Goal: Information Seeking & Learning: Learn about a topic

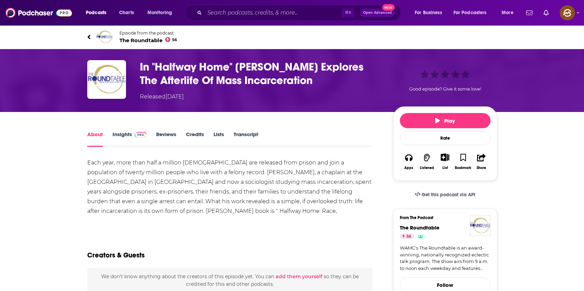
click at [255, 63] on h1 "In "Halfway Home" Reuben Miller Explores The Afterlife Of Mass Incarceration" at bounding box center [261, 73] width 242 height 27
drag, startPoint x: 255, startPoint y: 63, endPoint x: 284, endPoint y: 63, distance: 29.1
copy h1 "Reuben Miller"
click at [284, 63] on h1 "In "Halfway Home" Reuben Miller Explores The Afterlife Of Mass Incarceration" at bounding box center [261, 73] width 242 height 27
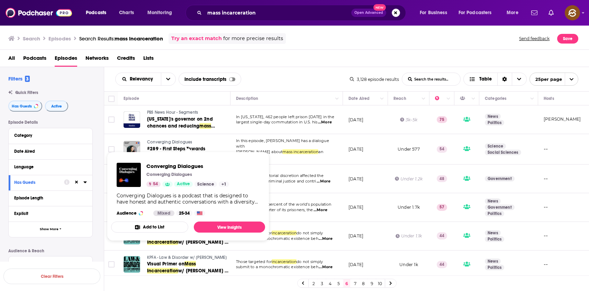
click at [182, 142] on span "Converging Dialogues" at bounding box center [169, 142] width 45 height 5
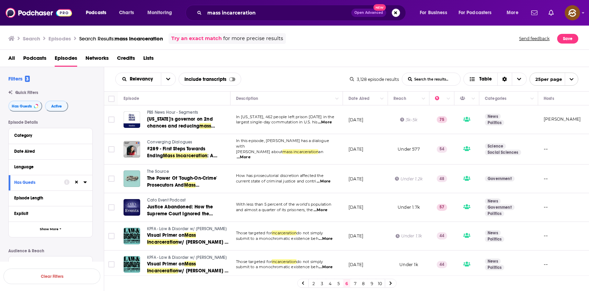
click at [168, 140] on span "Converging Dialogues" at bounding box center [169, 142] width 45 height 5
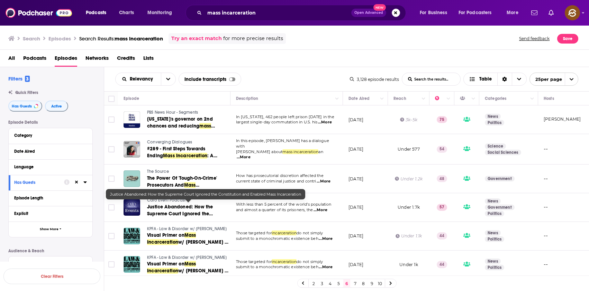
click at [193, 211] on span "Justice Abandoned: How the Supreme Court Ignored the Constitution and Enabled" at bounding box center [180, 214] width 66 height 20
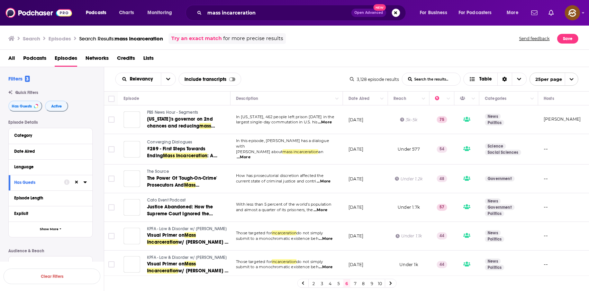
click at [177, 198] on span "Cato Event Podcast" at bounding box center [166, 200] width 38 height 5
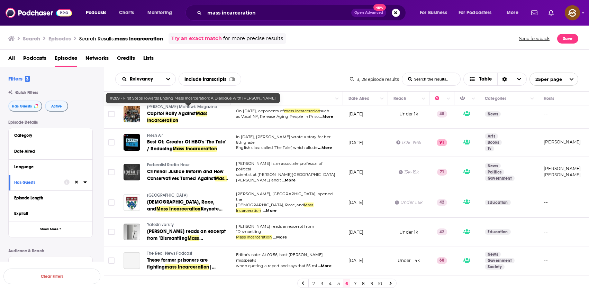
scroll to position [241, 0]
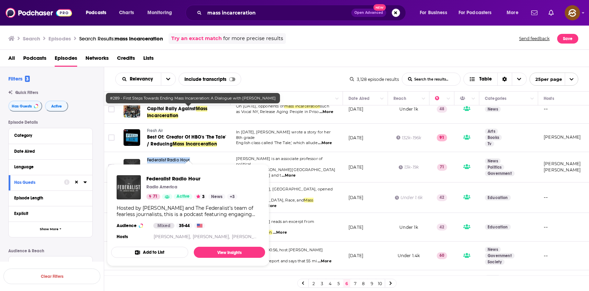
drag, startPoint x: 146, startPoint y: 157, endPoint x: 194, endPoint y: 157, distance: 47.7
copy span "Federalist Radio Hour"
click at [194, 157] on div "Federalist Radio Hour Criminal Justice Reform and How Conservatives Turned Agai…" at bounding box center [176, 167] width 106 height 20
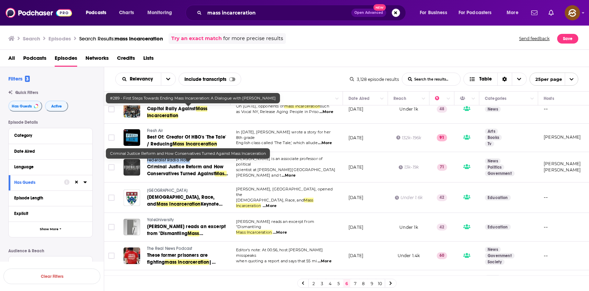
click at [164, 164] on span "Criminal Justice Reform and How Conservatives Turned Against" at bounding box center [185, 170] width 76 height 13
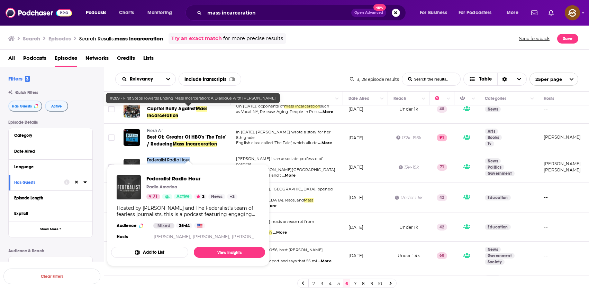
click at [168, 159] on span "Federalist Radio Hour" at bounding box center [168, 160] width 43 height 5
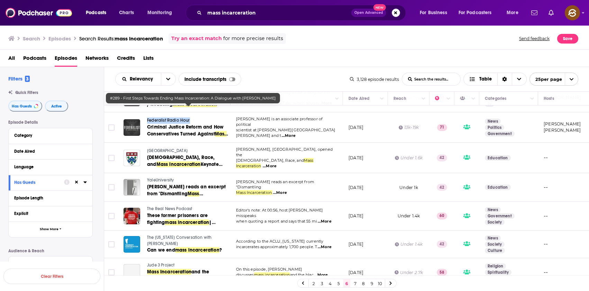
scroll to position [312, 0]
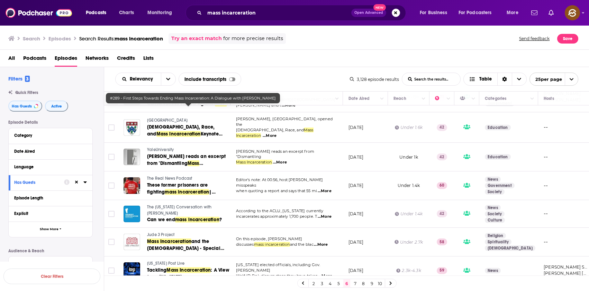
click at [161, 147] on span "YaleUniversity" at bounding box center [160, 149] width 27 height 5
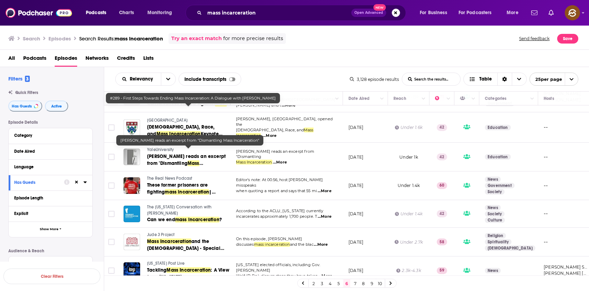
click at [162, 158] on span "James Forman reads an excerpt from "Dismantling" at bounding box center [186, 160] width 79 height 13
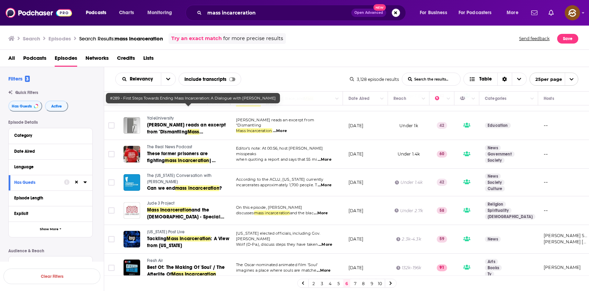
scroll to position [347, 0]
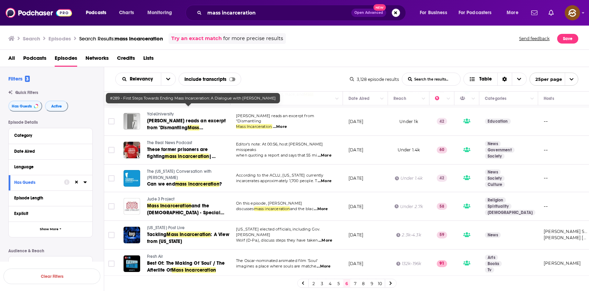
click at [177, 140] on span "The Real News Podcast" at bounding box center [169, 142] width 45 height 5
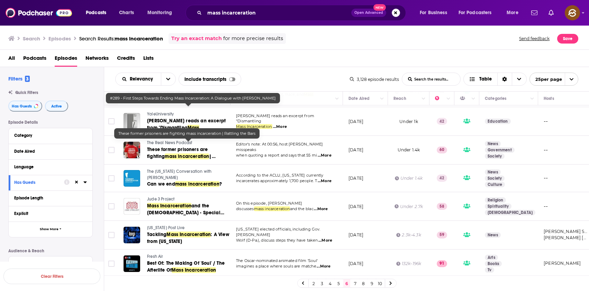
click at [176, 147] on span "These former prisoners are fighting" at bounding box center [177, 153] width 61 height 13
click at [304, 97] on button "Move" at bounding box center [285, 98] width 101 height 8
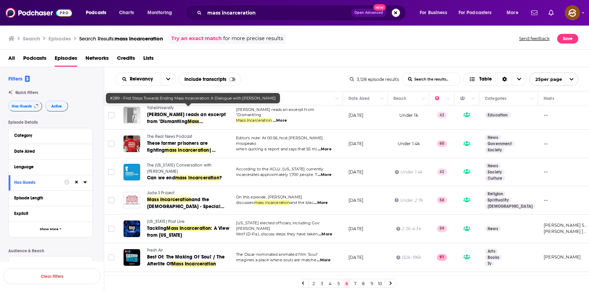
scroll to position [356, 0]
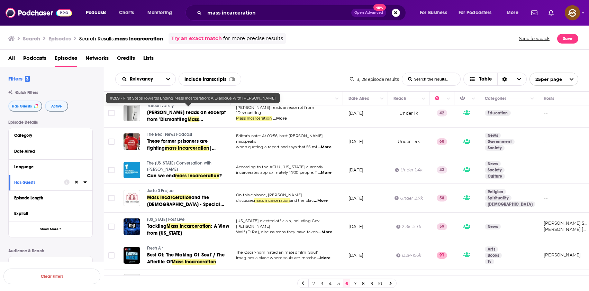
click at [154, 164] on span "The Vermont Conversation with David Goodman" at bounding box center [179, 166] width 64 height 11
click at [154, 173] on span "Can we end" at bounding box center [161, 176] width 28 height 6
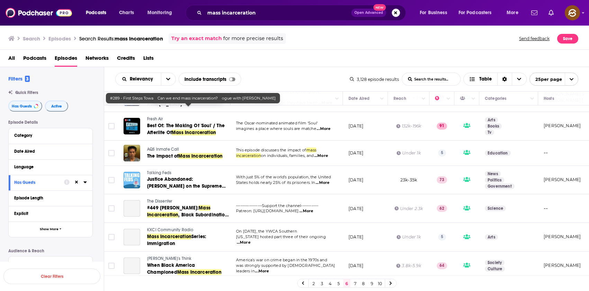
scroll to position [489, 0]
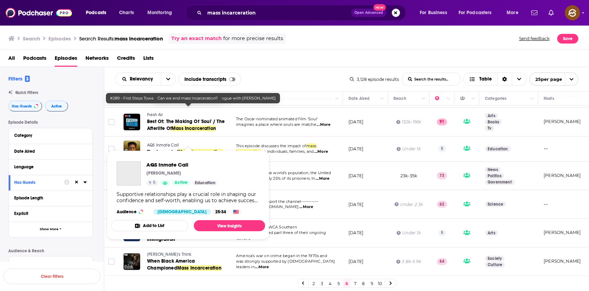
click at [151, 143] on span "AQS Inmate Call" at bounding box center [163, 145] width 32 height 5
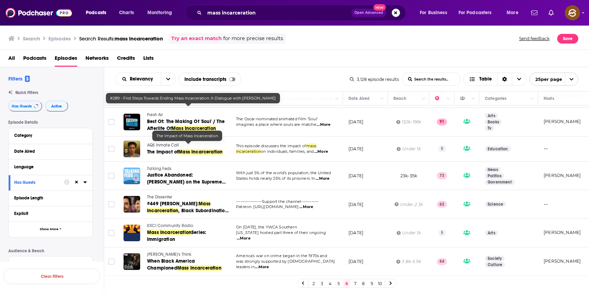
click at [160, 149] on span "The Impact of" at bounding box center [162, 152] width 31 height 6
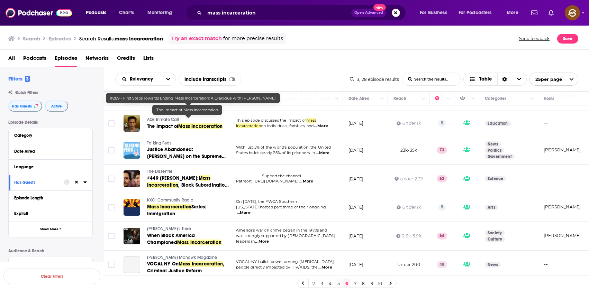
scroll to position [515, 0]
click at [158, 140] on span "Talking Feds" at bounding box center [159, 142] width 24 height 5
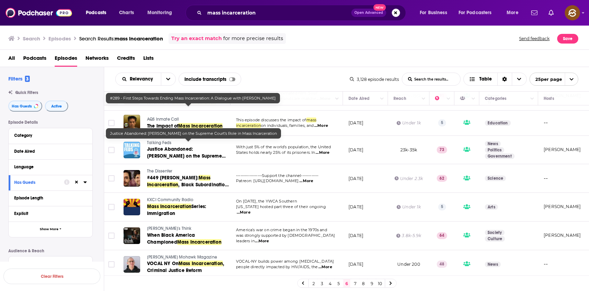
click at [163, 149] on span "Justice Abandoned: Rachel Barkow on the Supreme Court’s Role in" at bounding box center [186, 156] width 79 height 20
click at [282, 80] on div "Relevancy List Search Input Search the results... Include transcripts Table" at bounding box center [232, 79] width 235 height 13
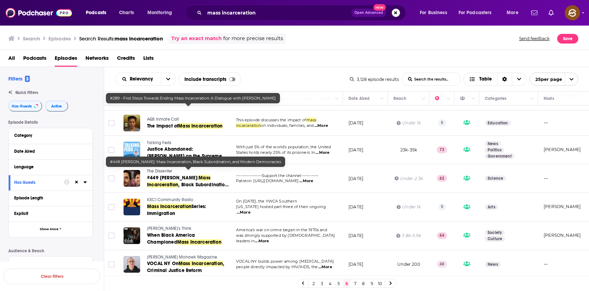
click at [169, 175] on span "#449 Adaner Usmani:" at bounding box center [173, 178] width 52 height 6
click at [159, 169] on span "The Dissenter" at bounding box center [159, 171] width 25 height 5
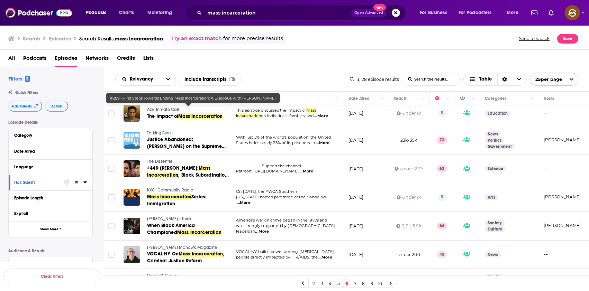
scroll to position [545, 0]
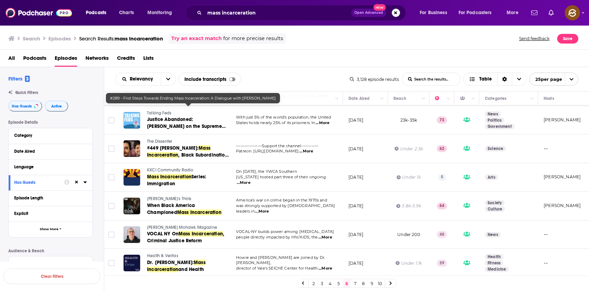
click at [356, 283] on link "7" at bounding box center [354, 283] width 7 height 8
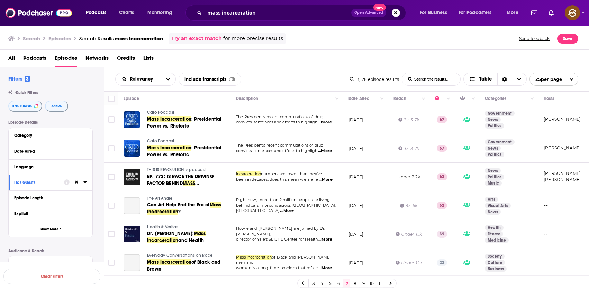
scroll to position [8, 0]
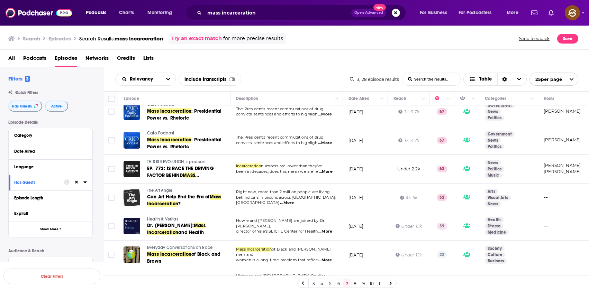
click at [156, 160] on span "THIS IS REVOLUTION ＞podcast" at bounding box center [176, 161] width 59 height 5
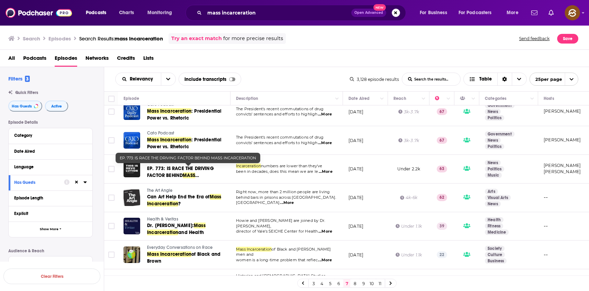
click at [164, 172] on link "EP. 773: IS RACE THE DRIVING FACTOR BEHIND MASS INCARCERATION" at bounding box center [188, 172] width 82 height 14
click at [286, 76] on div "Relevancy List Search Input Search the results... Include transcripts Table" at bounding box center [232, 79] width 235 height 13
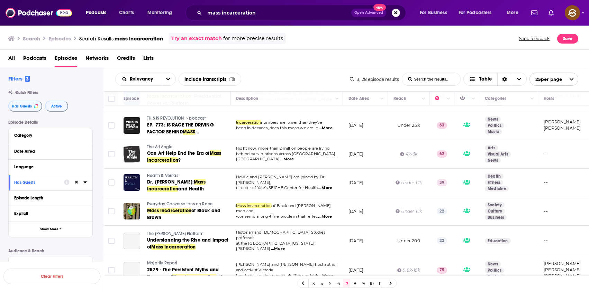
scroll to position [76, 0]
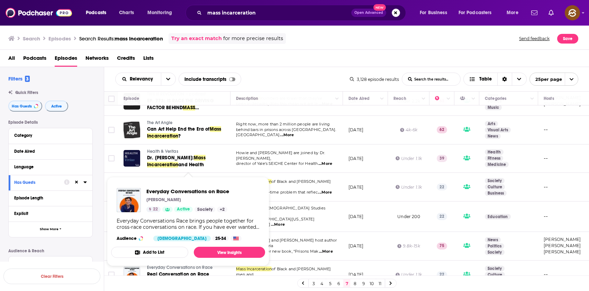
click at [156, 178] on span "Everyday Conversations on Race Simma Lieberman 22 Active Society + 2 Everyday C…" at bounding box center [188, 221] width 154 height 89
click at [194, 189] on span "Everyday Conversations on Race" at bounding box center [187, 191] width 83 height 7
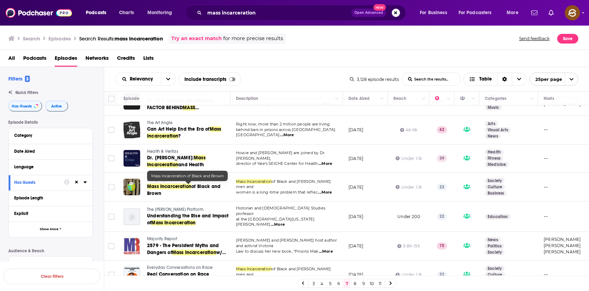
click at [192, 188] on span "of Black and Brown" at bounding box center [183, 190] width 73 height 13
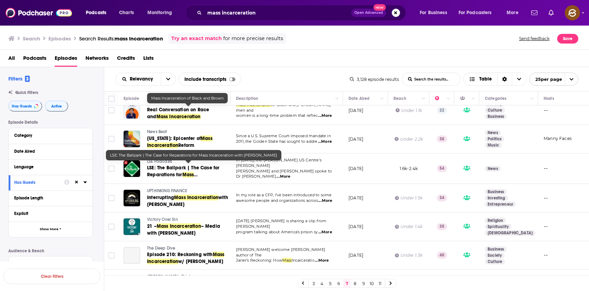
scroll to position [268, 0]
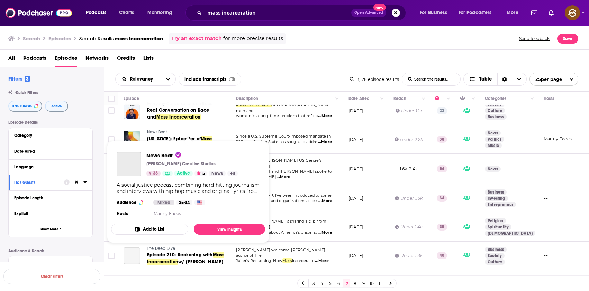
click at [155, 130] on span "News Beat" at bounding box center [157, 132] width 20 height 5
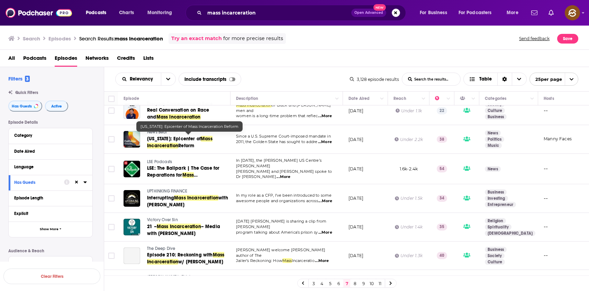
click at [173, 137] on span "California: Epicenter of" at bounding box center [174, 139] width 54 height 6
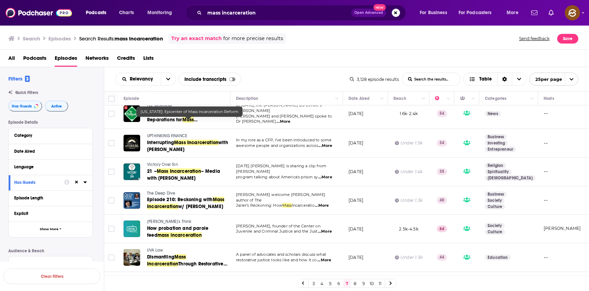
scroll to position [347, 0]
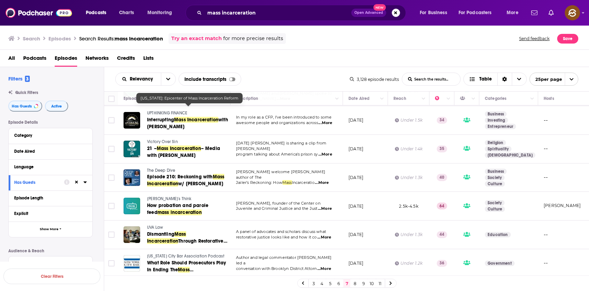
click at [163, 168] on span "The Deep Dive" at bounding box center [161, 170] width 28 height 5
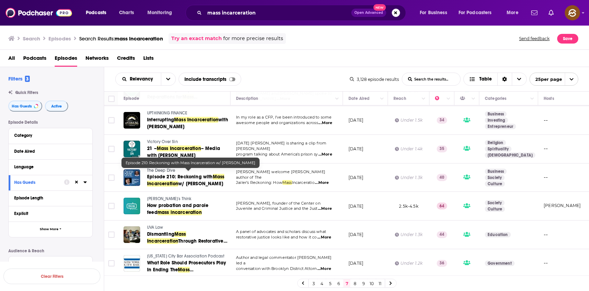
click at [178, 181] on span "w/ Kevin B. Smith" at bounding box center [200, 184] width 45 height 6
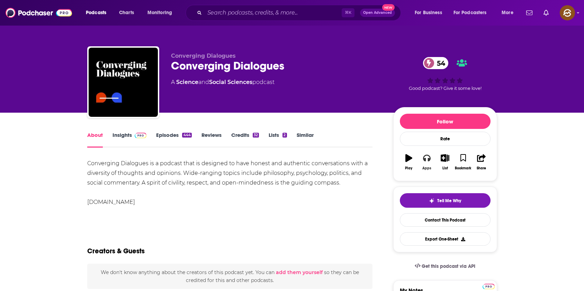
click at [423, 160] on icon "button" at bounding box center [427, 158] width 8 height 8
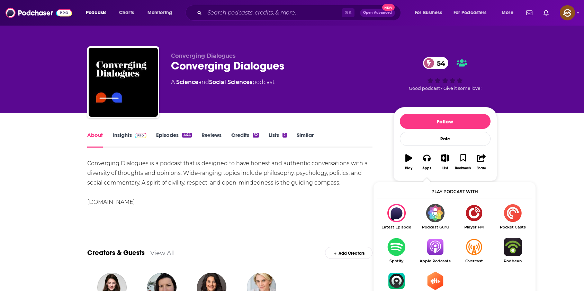
click at [432, 248] on img "Show Listen On dropdown" at bounding box center [434, 247] width 39 height 18
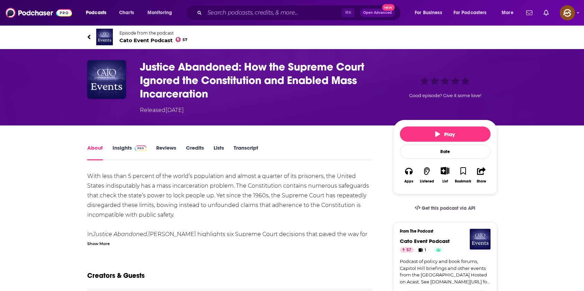
click at [97, 242] on div "Show More" at bounding box center [98, 243] width 22 height 7
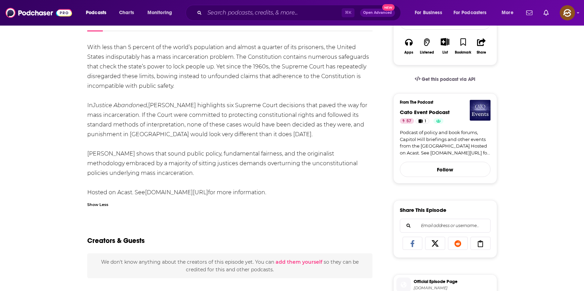
scroll to position [130, 0]
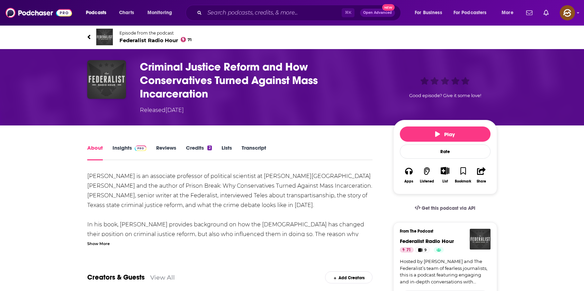
click at [103, 243] on div "Show More" at bounding box center [98, 243] width 22 height 7
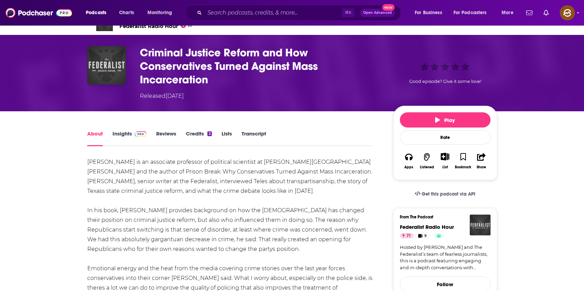
scroll to position [19, 0]
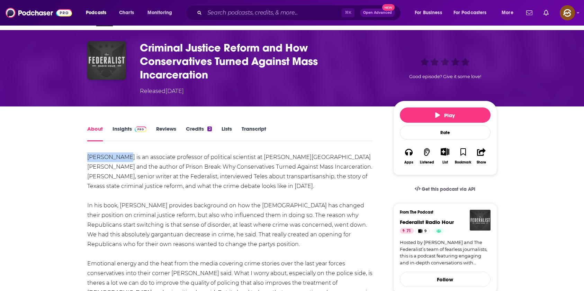
drag, startPoint x: 75, startPoint y: 157, endPoint x: 120, endPoint y: 158, distance: 45.0
copy div "Steven Teles"
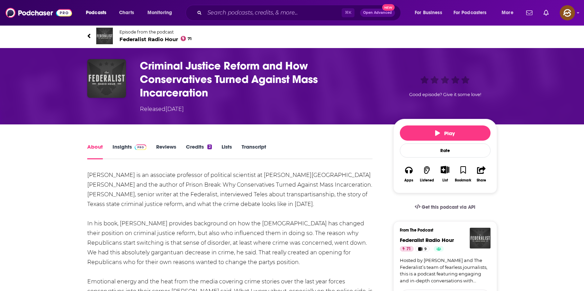
scroll to position [0, 0]
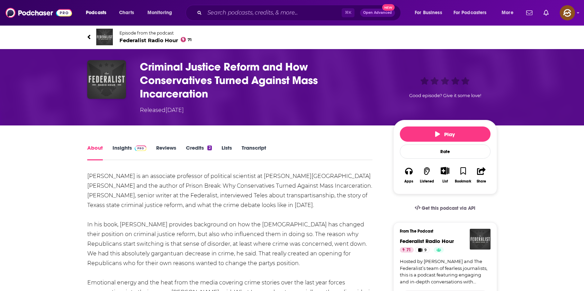
click at [149, 61] on h1 "Criminal Justice Reform and How Conservatives Turned Against Mass Incarceration" at bounding box center [261, 80] width 242 height 40
click at [164, 65] on h1 "Criminal Justice Reform and How Conservatives Turned Against Mass Incarceration" at bounding box center [261, 80] width 242 height 40
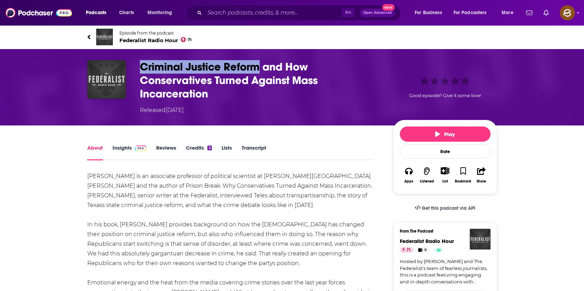
drag, startPoint x: 164, startPoint y: 65, endPoint x: 238, endPoint y: 68, distance: 74.4
copy h1 "Criminal Justice Reform"
click at [238, 68] on h1 "Criminal Justice Reform and How Conservatives Turned Against Mass Incarceration" at bounding box center [261, 80] width 242 height 40
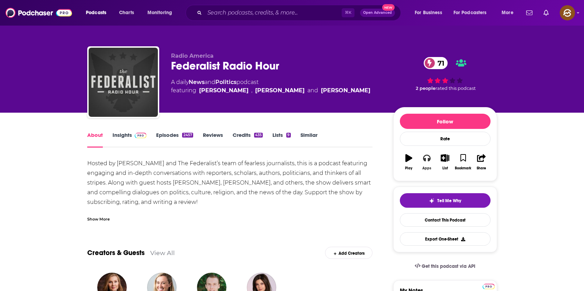
drag, startPoint x: 429, startPoint y: 163, endPoint x: 433, endPoint y: 174, distance: 11.8
click at [429, 163] on button "Apps" at bounding box center [427, 162] width 18 height 25
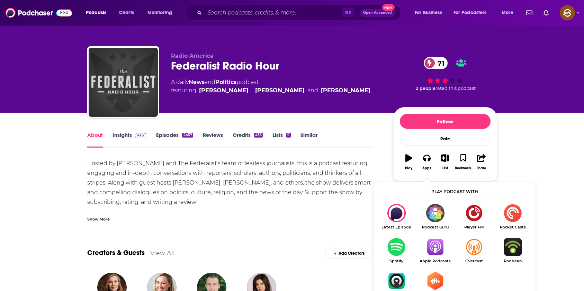
click at [436, 250] on img "Show Listen On dropdown" at bounding box center [434, 247] width 39 height 18
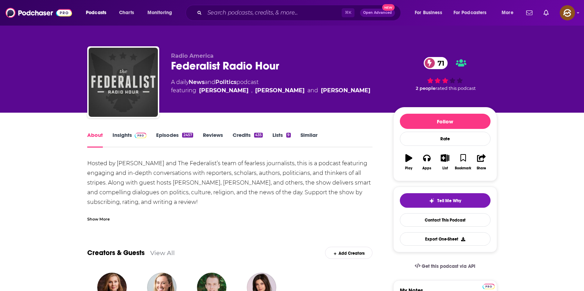
click at [416, 161] on button "Play" at bounding box center [409, 162] width 18 height 25
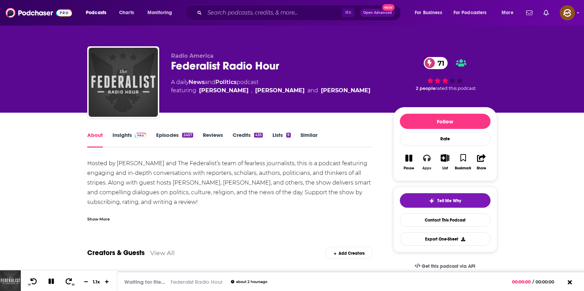
click at [426, 162] on button "Apps" at bounding box center [427, 162] width 18 height 25
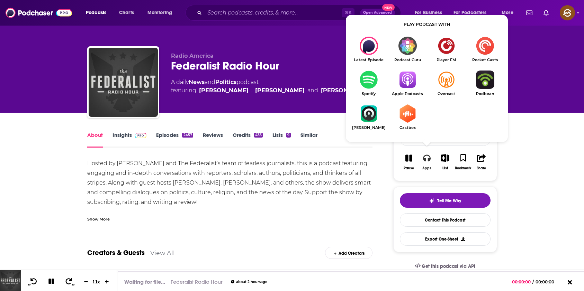
click at [407, 159] on icon "button" at bounding box center [408, 158] width 7 height 7
click at [427, 158] on icon "button" at bounding box center [427, 158] width 8 height 8
click at [418, 80] on img "Show Listen On dropdown" at bounding box center [407, 80] width 39 height 18
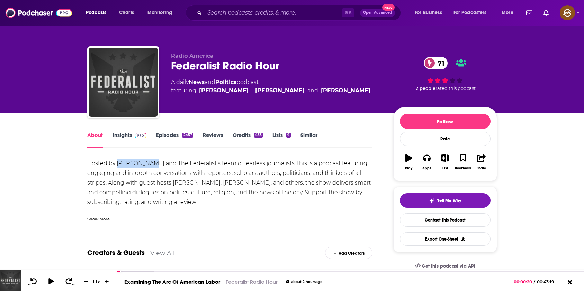
drag, startPoint x: 116, startPoint y: 166, endPoint x: 144, endPoint y: 167, distance: 28.1
copy div "Matt Kittle"
click at [144, 167] on div "Hosted by Matt Kittle and The Federalist’s team of fearless journalists, this i…" at bounding box center [229, 193] width 285 height 68
click at [42, 282] on div "10 30 1.1 x" at bounding box center [69, 281] width 97 height 21
click at [50, 282] on icon at bounding box center [51, 281] width 6 height 7
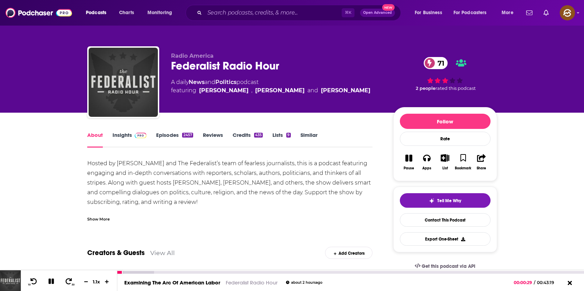
click at [51, 279] on icon at bounding box center [51, 281] width 8 height 6
drag, startPoint x: 116, startPoint y: 164, endPoint x: 145, endPoint y: 166, distance: 28.8
copy div "Matt Kittle"
click at [145, 166] on div "Hosted by Matt Kittle and The Federalist’s team of fearless journalists, this i…" at bounding box center [229, 193] width 285 height 68
click at [128, 136] on link "Insights" at bounding box center [129, 140] width 34 height 16
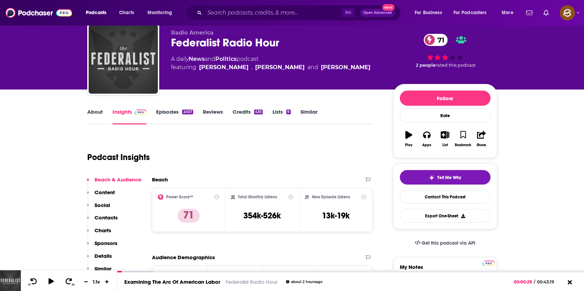
click at [107, 221] on p "Contacts" at bounding box center [105, 217] width 23 height 7
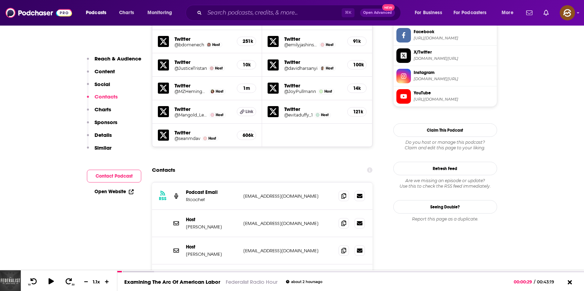
scroll to position [702, 0]
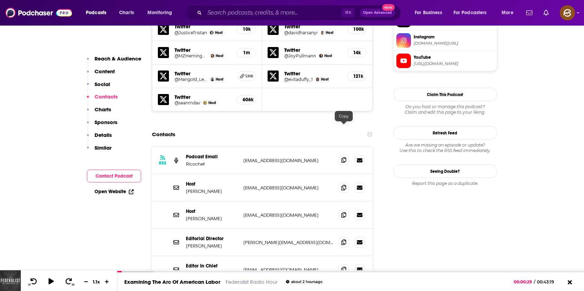
click at [347, 155] on span at bounding box center [343, 160] width 10 height 10
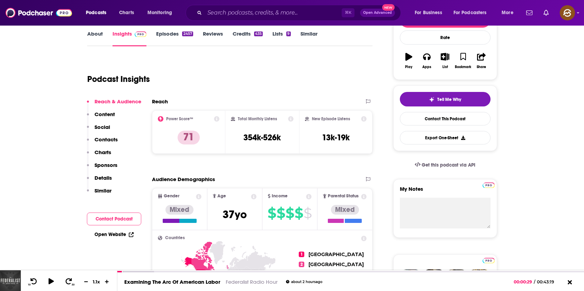
scroll to position [0, 0]
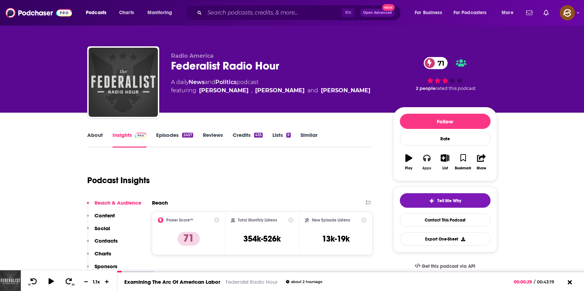
click at [418, 160] on button "Apps" at bounding box center [427, 162] width 18 height 25
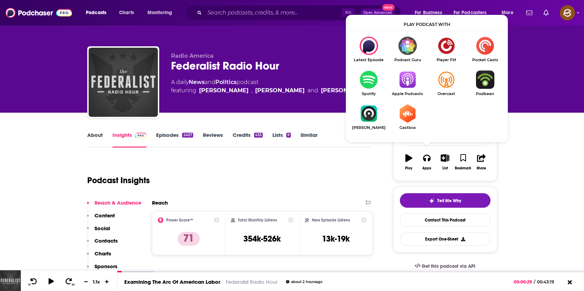
click at [413, 83] on img "Show Listen On dropdown" at bounding box center [407, 80] width 39 height 18
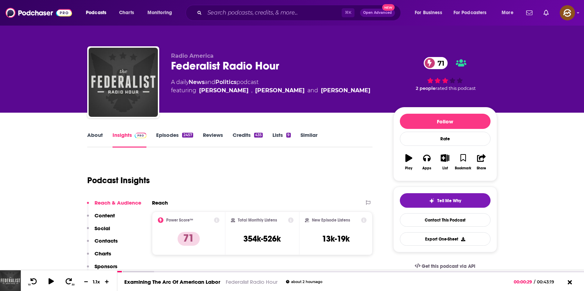
click at [110, 245] on button "Contacts" at bounding box center [102, 244] width 31 height 13
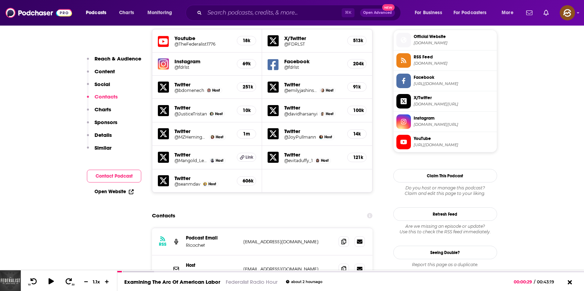
scroll to position [702, 0]
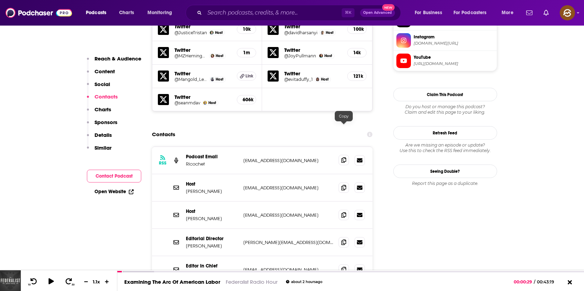
click at [343, 157] on icon at bounding box center [343, 160] width 5 height 6
click at [342, 185] on icon at bounding box center [343, 188] width 5 height 6
click at [342, 212] on icon at bounding box center [343, 215] width 5 height 6
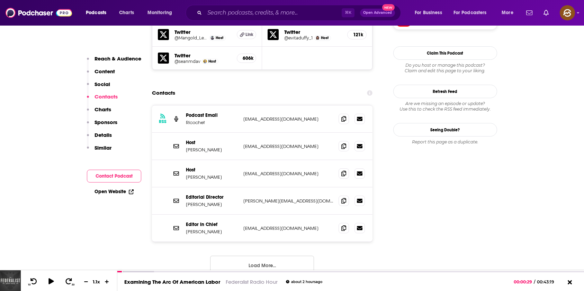
scroll to position [744, 0]
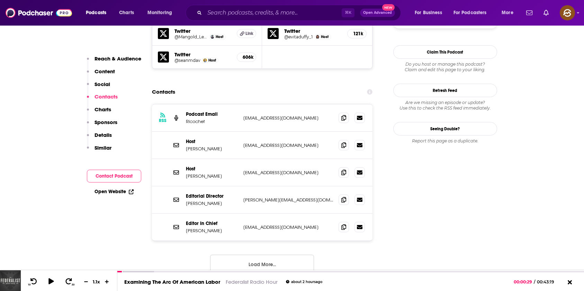
click at [262, 255] on button "Load More..." at bounding box center [262, 264] width 104 height 19
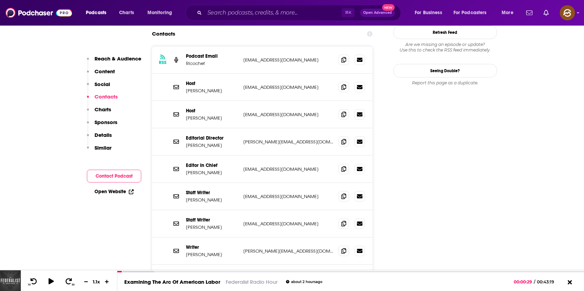
scroll to position [796, 0]
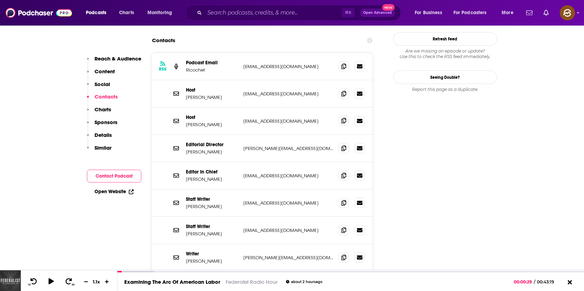
click at [342, 118] on icon at bounding box center [343, 121] width 5 height 6
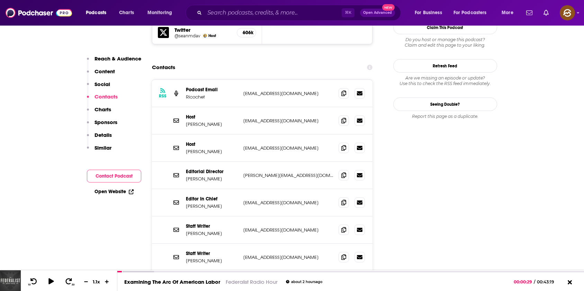
scroll to position [765, 0]
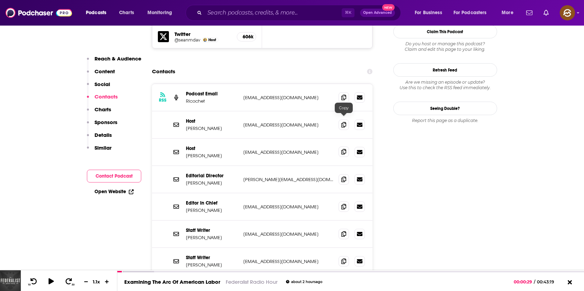
click at [342, 149] on icon at bounding box center [343, 152] width 5 height 6
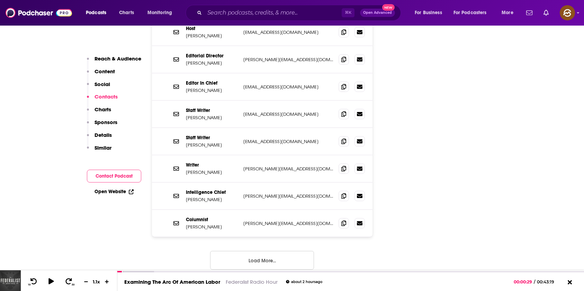
scroll to position [903, 0]
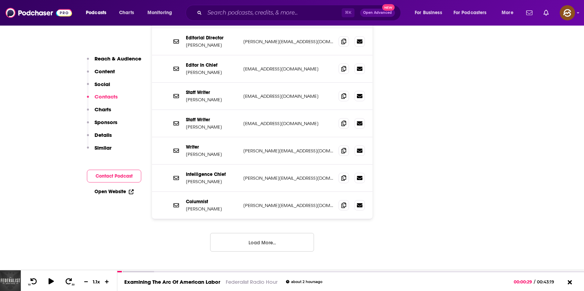
click at [273, 233] on button "Load More..." at bounding box center [262, 242] width 104 height 19
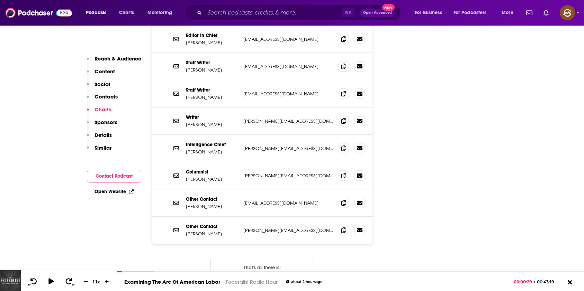
scroll to position [924, 0]
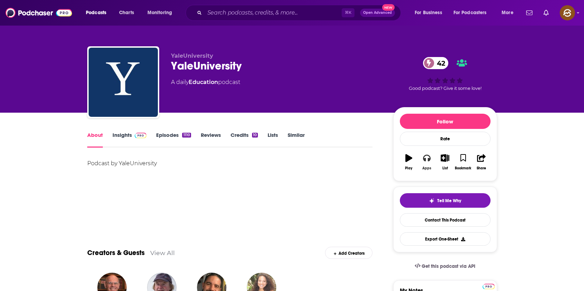
click at [429, 157] on icon "button" at bounding box center [427, 158] width 8 height 7
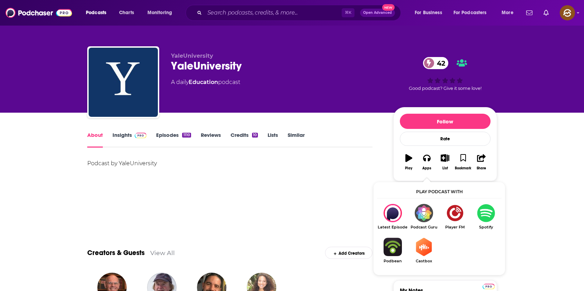
click at [321, 191] on div "Podcast by YaleUniversity" at bounding box center [229, 183] width 285 height 48
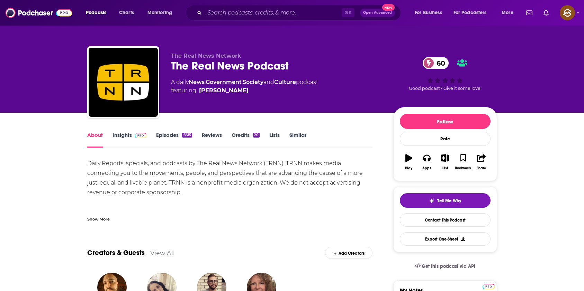
click at [263, 66] on div "The Real News Podcast 60" at bounding box center [276, 65] width 211 height 13
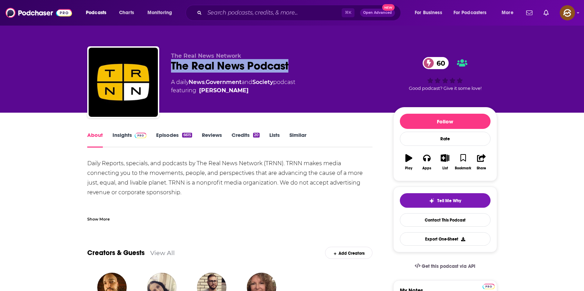
drag, startPoint x: 263, startPoint y: 66, endPoint x: 166, endPoint y: 67, distance: 96.2
copy h1 "The Real News Podcast"
click at [166, 67] on div "The Real News Network The Real News Podcast 60 A daily News , Government and So…" at bounding box center [292, 83] width 410 height 75
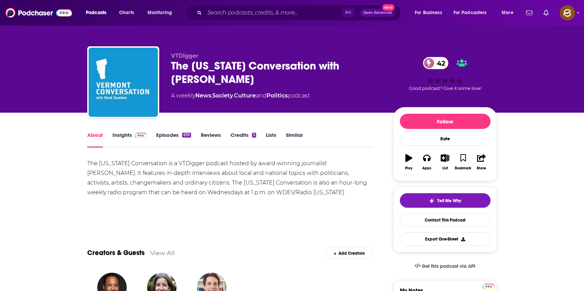
click at [176, 68] on div "The [US_STATE] Conversation with [PERSON_NAME] 42" at bounding box center [276, 72] width 211 height 27
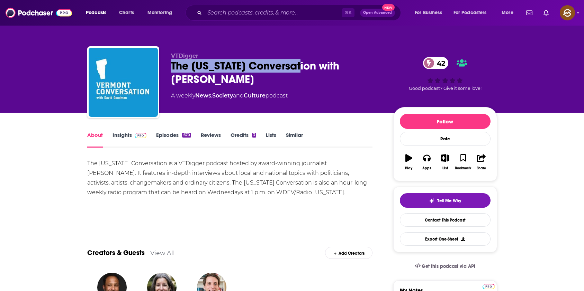
drag, startPoint x: 176, startPoint y: 68, endPoint x: 266, endPoint y: 67, distance: 90.3
copy h1 "The [US_STATE] Conversation"
click at [266, 67] on div "The [US_STATE] Conversation with [PERSON_NAME] 42" at bounding box center [276, 72] width 211 height 27
click at [420, 158] on button "Apps" at bounding box center [427, 162] width 18 height 25
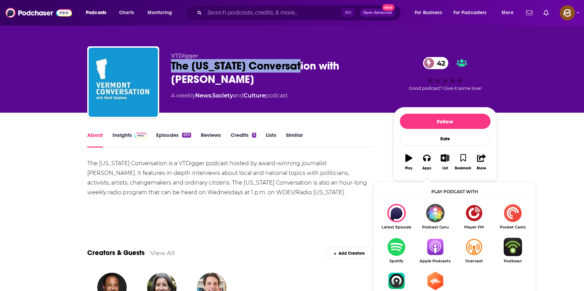
click at [433, 254] on img "Show Listen On dropdown" at bounding box center [434, 247] width 39 height 18
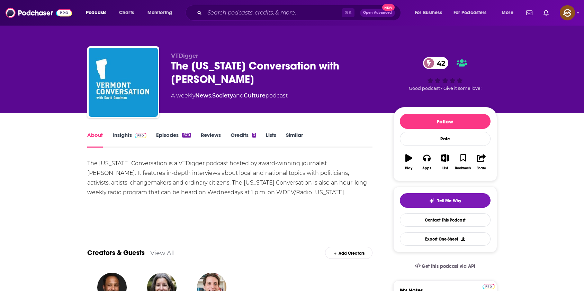
click at [283, 40] on div "VTDigger The Vermont Conversation with David Goodman 42 A weekly News , Society…" at bounding box center [292, 75] width 420 height 75
click at [341, 64] on div "The Vermont Conversation with David Goodman 42" at bounding box center [276, 72] width 211 height 27
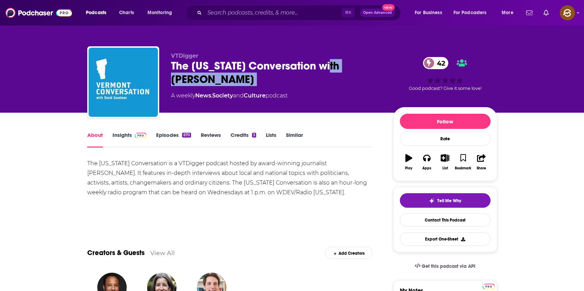
drag, startPoint x: 341, startPoint y: 64, endPoint x: 341, endPoint y: 76, distance: 11.8
copy div "David Goodman 42"
click at [341, 76] on div "The Vermont Conversation with David Goodman 42" at bounding box center [276, 72] width 211 height 27
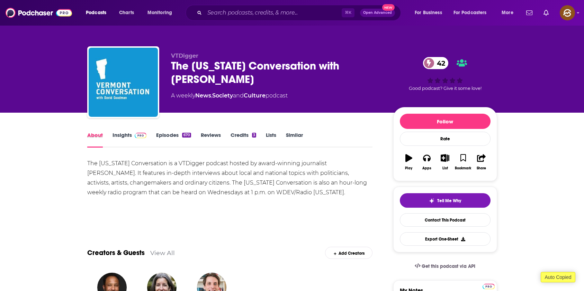
click at [110, 133] on div "About" at bounding box center [99, 140] width 25 height 16
click at [117, 140] on link "Insights" at bounding box center [129, 140] width 34 height 16
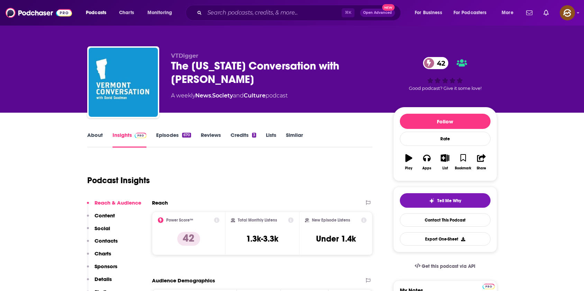
click at [106, 241] on p "Contacts" at bounding box center [105, 241] width 23 height 7
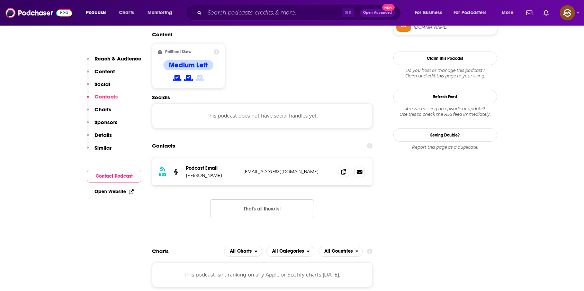
scroll to position [540, 0]
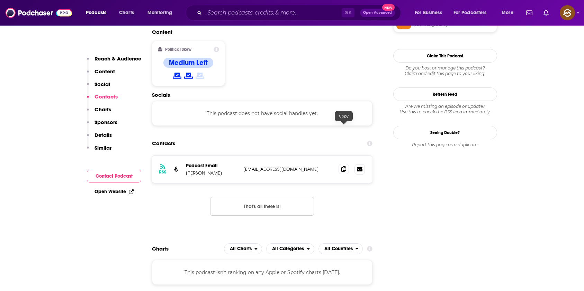
click at [343, 166] on icon at bounding box center [343, 169] width 5 height 6
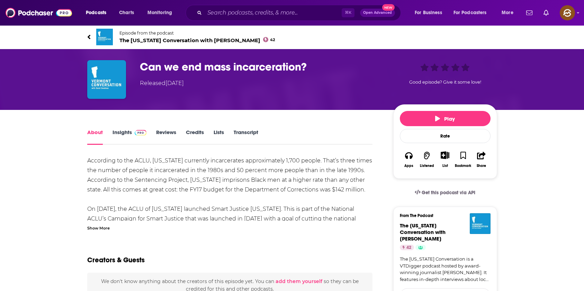
click at [106, 228] on div "Show More" at bounding box center [98, 227] width 22 height 7
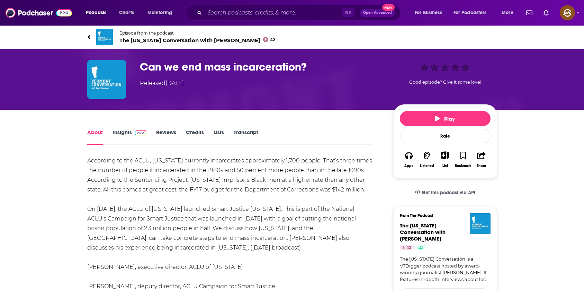
click at [149, 64] on h1 "Can we end mass incarceration?" at bounding box center [261, 66] width 242 height 13
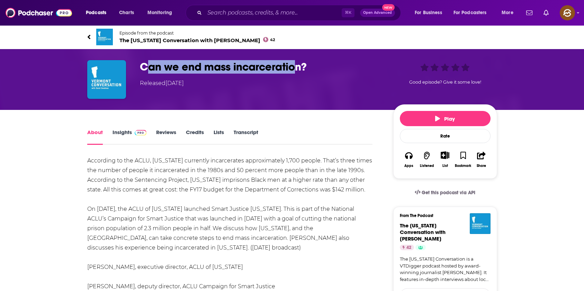
drag, startPoint x: 149, startPoint y: 64, endPoint x: 293, endPoint y: 61, distance: 144.3
copy h1 "an we end mass incarceratio"
click at [293, 61] on h1 "Can we end mass incarceration?" at bounding box center [261, 66] width 242 height 13
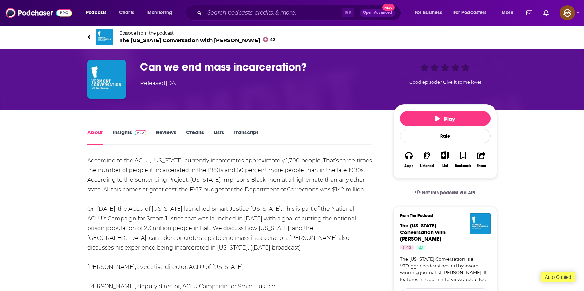
click at [135, 62] on div "Can we end mass incarceration? Released Wednesday, 24th January 2018 Good episo…" at bounding box center [292, 79] width 410 height 39
click at [138, 65] on div "Can we end mass incarceration? Released Wednesday, 24th January 2018 Good episo…" at bounding box center [292, 79] width 410 height 39
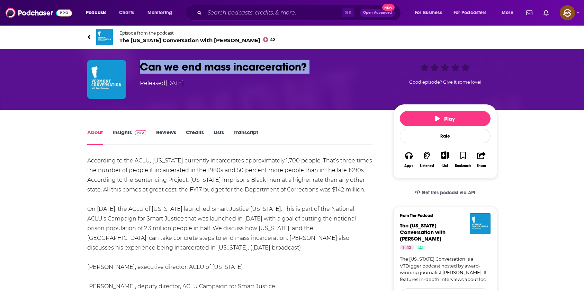
drag, startPoint x: 138, startPoint y: 65, endPoint x: 309, endPoint y: 65, distance: 170.5
copy h1 "Can we end mass incarceration?"
click at [309, 65] on div "Can we end mass incarceration? Released Wednesday, 24th January 2018 Good episo…" at bounding box center [292, 79] width 410 height 39
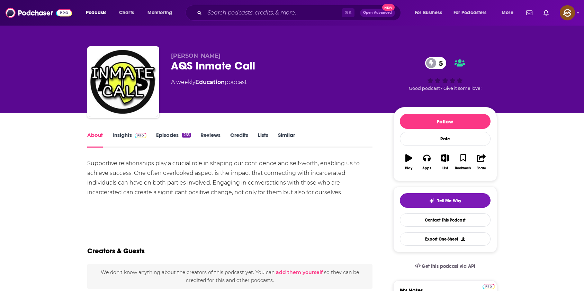
click at [242, 63] on div "AQS Inmate Call 5" at bounding box center [276, 65] width 211 height 13
drag, startPoint x: 242, startPoint y: 63, endPoint x: 172, endPoint y: 70, distance: 70.9
copy h1 "AQS Inmate Call"
click at [172, 70] on div "AQS Inmate Call 5" at bounding box center [276, 65] width 211 height 13
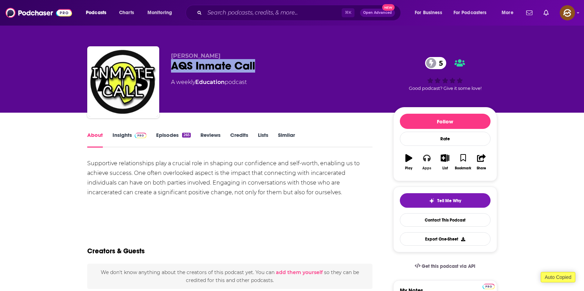
click at [430, 158] on button "Apps" at bounding box center [427, 162] width 18 height 25
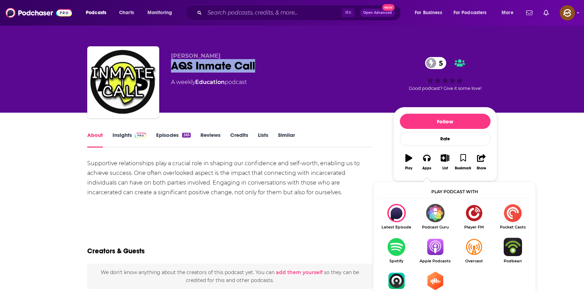
click at [434, 244] on img "Show Listen On dropdown" at bounding box center [434, 247] width 39 height 18
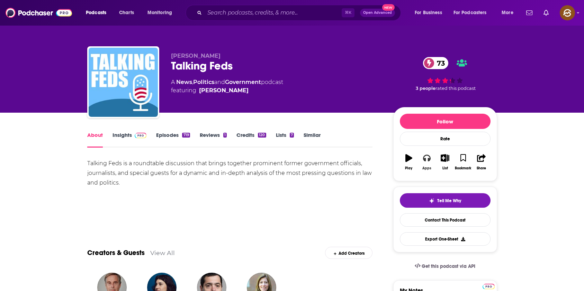
click at [427, 157] on icon "button" at bounding box center [427, 158] width 8 height 8
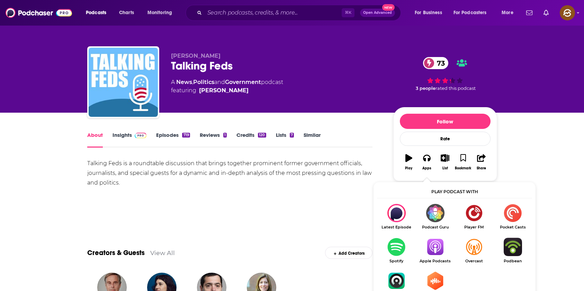
click at [433, 244] on img "Show Listen On dropdown" at bounding box center [434, 247] width 39 height 18
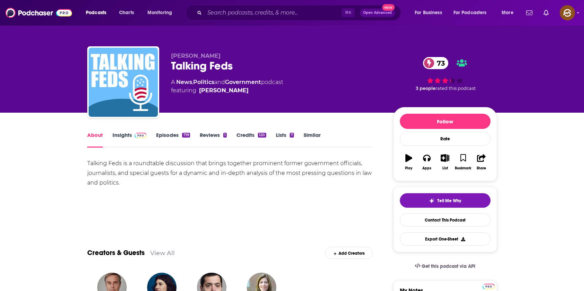
click at [180, 55] on span "[PERSON_NAME]" at bounding box center [195, 56] width 49 height 7
drag, startPoint x: 180, startPoint y: 55, endPoint x: 196, endPoint y: 53, distance: 16.7
copy span "[PERSON_NAME]"
click at [196, 53] on span "[PERSON_NAME]" at bounding box center [195, 56] width 49 height 7
click at [95, 137] on link "About" at bounding box center [95, 140] width 16 height 16
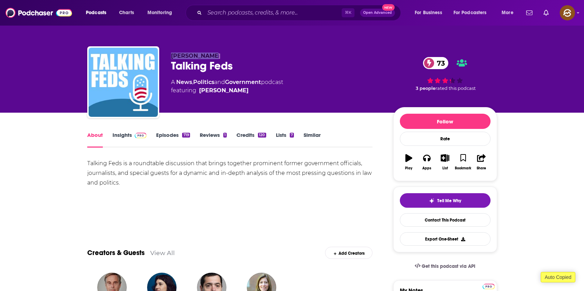
click at [117, 137] on link "Insights" at bounding box center [129, 140] width 34 height 16
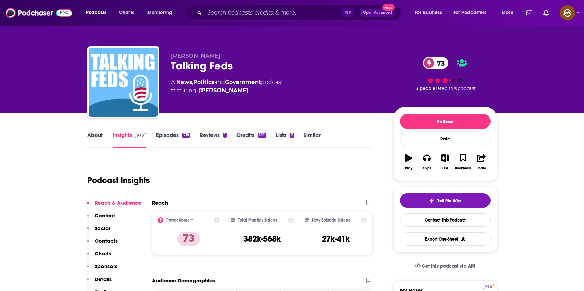
click at [113, 241] on p "Contacts" at bounding box center [105, 241] width 23 height 7
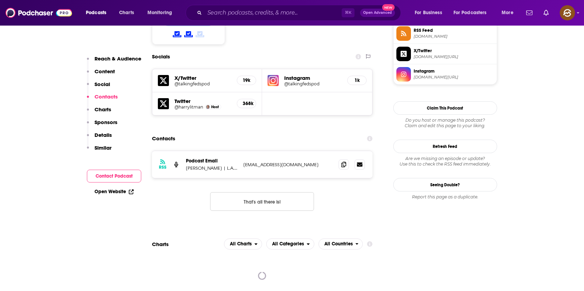
scroll to position [585, 0]
click at [341, 161] on icon at bounding box center [343, 164] width 5 height 6
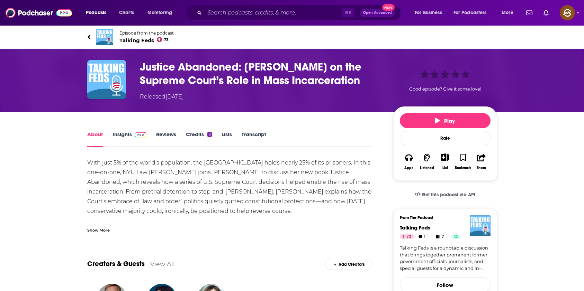
click at [102, 224] on div "With just 5% of the world’s population, the [GEOGRAPHIC_DATA] holds nearly 25% …" at bounding box center [229, 195] width 285 height 75
click at [100, 228] on div "Show More" at bounding box center [98, 230] width 22 height 7
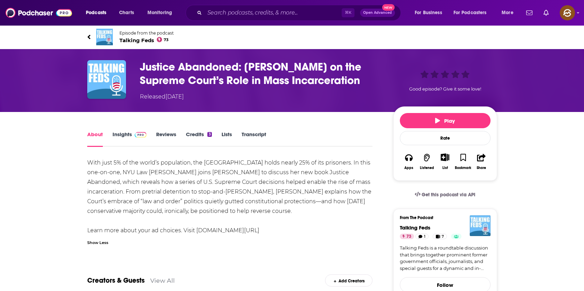
click at [162, 174] on div "With just 5% of the world’s population, the [GEOGRAPHIC_DATA] holds nearly 25% …" at bounding box center [229, 196] width 285 height 77
drag, startPoint x: 162, startPoint y: 174, endPoint x: 184, endPoint y: 174, distance: 21.4
copy div "[PERSON_NAME]"
click at [184, 174] on div "With just 5% of the world’s population, the [GEOGRAPHIC_DATA] holds nearly 25% …" at bounding box center [229, 196] width 285 height 77
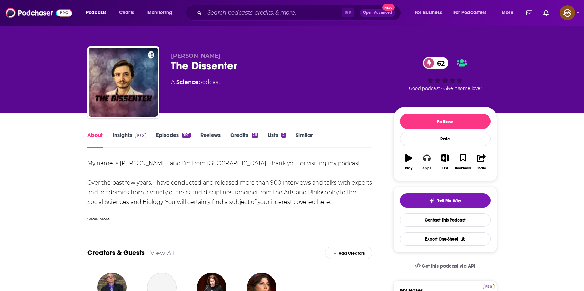
click at [423, 157] on icon "button" at bounding box center [427, 158] width 8 height 8
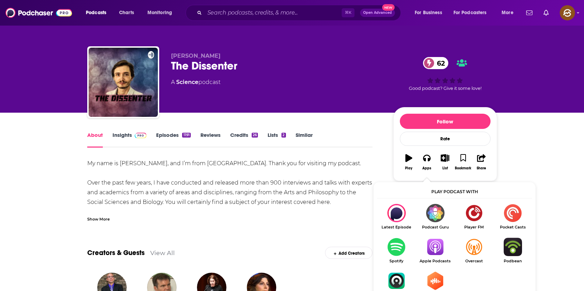
click at [435, 243] on img "Show Listen On dropdown" at bounding box center [434, 247] width 39 height 18
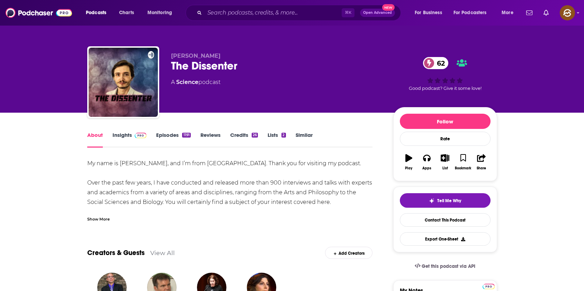
click at [120, 135] on link "Insights" at bounding box center [129, 140] width 34 height 16
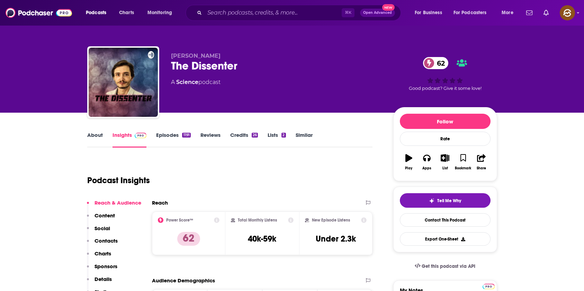
click at [95, 136] on link "About" at bounding box center [95, 140] width 16 height 16
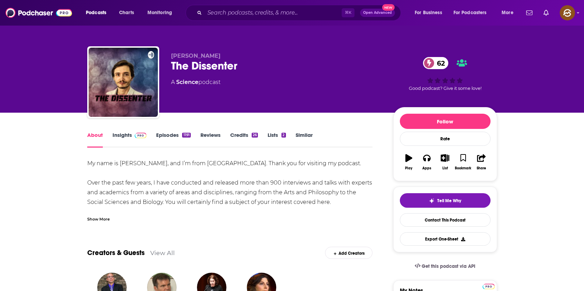
click at [96, 220] on div "Show More" at bounding box center [98, 219] width 22 height 7
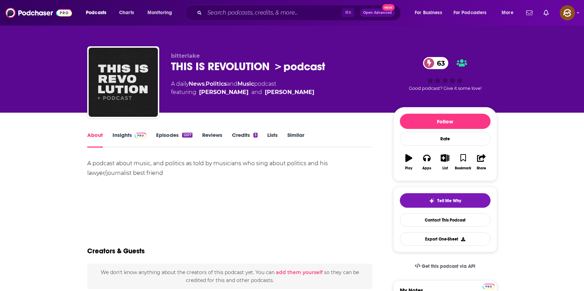
click at [179, 68] on div "THIS IS REVOLUTION ＞podcast 63" at bounding box center [276, 66] width 211 height 15
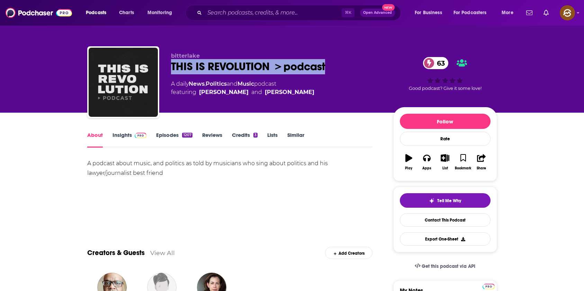
drag, startPoint x: 179, startPoint y: 68, endPoint x: 295, endPoint y: 67, distance: 116.6
copy h1 "THIS IS REVOLUTION ＞podcast"
click at [295, 67] on div "THIS IS REVOLUTION ＞podcast 63" at bounding box center [276, 66] width 211 height 15
click at [431, 156] on button "Apps" at bounding box center [427, 162] width 18 height 25
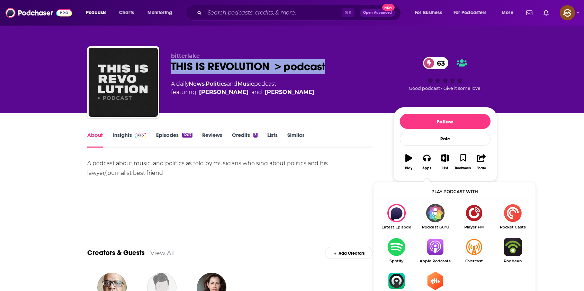
click at [438, 248] on img "Show Listen On dropdown" at bounding box center [434, 247] width 39 height 18
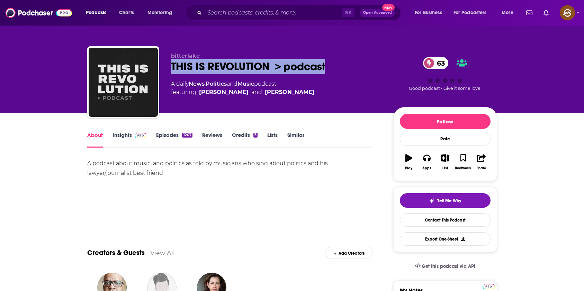
click at [115, 135] on link "Insights" at bounding box center [129, 140] width 34 height 16
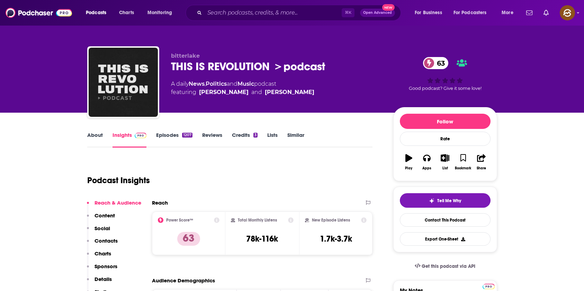
click at [92, 134] on link "About" at bounding box center [95, 140] width 16 height 16
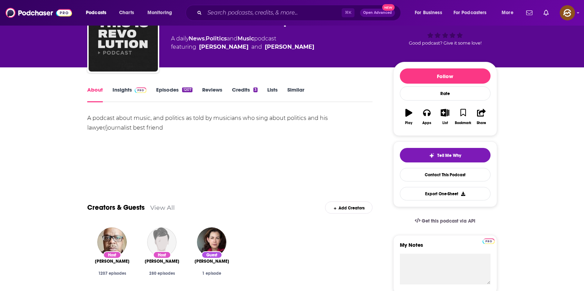
scroll to position [46, 0]
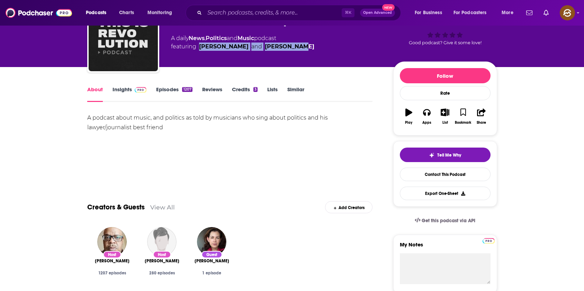
drag, startPoint x: 194, startPoint y: 46, endPoint x: 302, endPoint y: 54, distance: 108.2
copy span "g Pascal Robert and Jason Myles"
click at [302, 54] on div "bitterlake THIS IS REVOLUTION ＞podcast 63 A daily News , Politics and Music pod…" at bounding box center [276, 34] width 211 height 55
click at [122, 89] on link "Insights" at bounding box center [129, 94] width 34 height 16
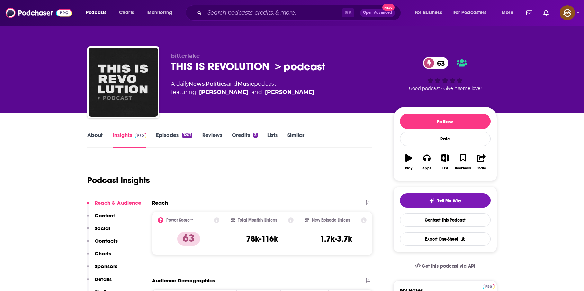
click at [108, 241] on p "Contacts" at bounding box center [105, 241] width 23 height 7
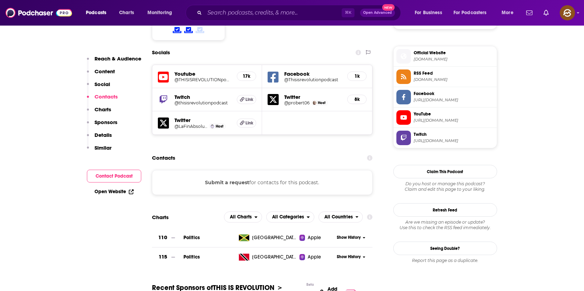
scroll to position [575, 0]
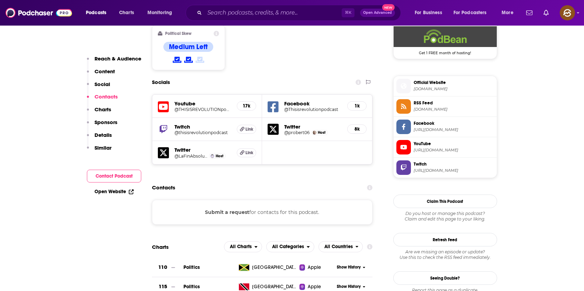
click at [162, 101] on icon at bounding box center [163, 106] width 11 height 11
click at [279, 95] on div "Facebook @Thisisrevolutionpodcast 1k" at bounding box center [317, 106] width 110 height 23
click at [272, 101] on icon at bounding box center [272, 107] width 11 height 13
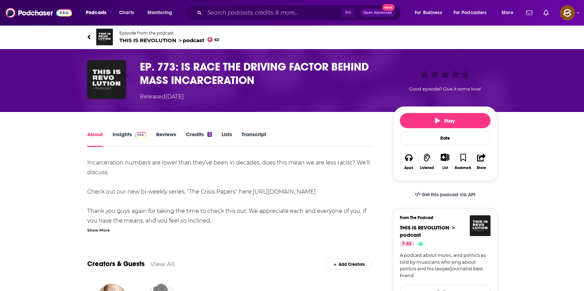
click at [98, 232] on div "Show More" at bounding box center [98, 230] width 22 height 7
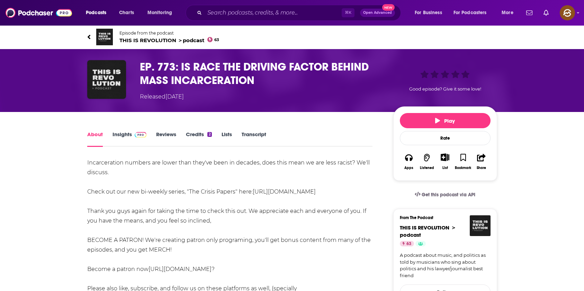
click at [183, 64] on h1 "EP. 773: IS RACE THE DRIVING FACTOR BEHIND MASS INCARCERATION" at bounding box center [261, 73] width 242 height 27
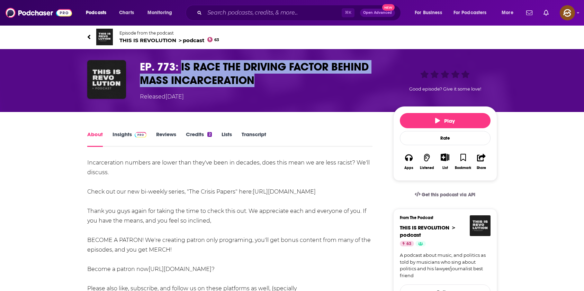
drag, startPoint x: 183, startPoint y: 64, endPoint x: 231, endPoint y: 87, distance: 53.1
copy h1 "IS RACE THE DRIVING FACTOR BEHIND MASS INCARCERATION"
click at [231, 87] on h1 "EP. 773: IS RACE THE DRIVING FACTOR BEHIND MASS INCARCERATION" at bounding box center [261, 73] width 242 height 27
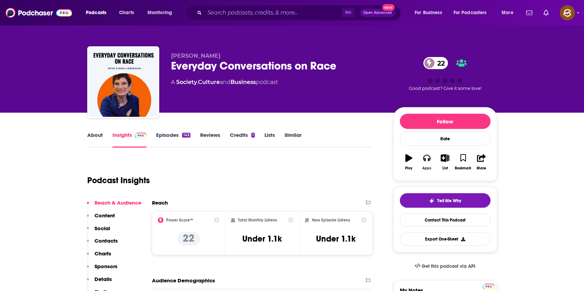
click at [430, 163] on button "Apps" at bounding box center [427, 162] width 18 height 25
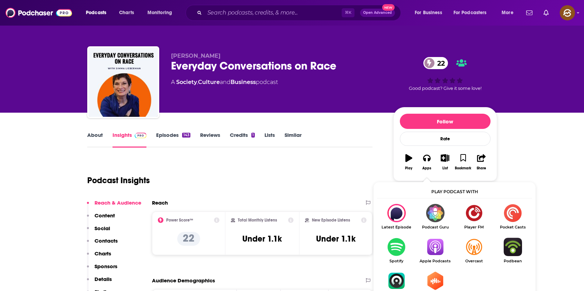
click at [435, 248] on img "Show Listen On dropdown" at bounding box center [434, 247] width 39 height 18
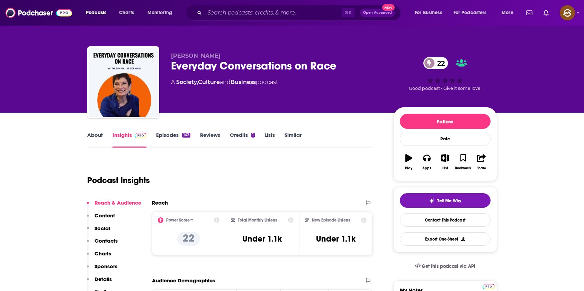
click at [193, 67] on div "Everyday Conversations on Race 22" at bounding box center [276, 65] width 211 height 13
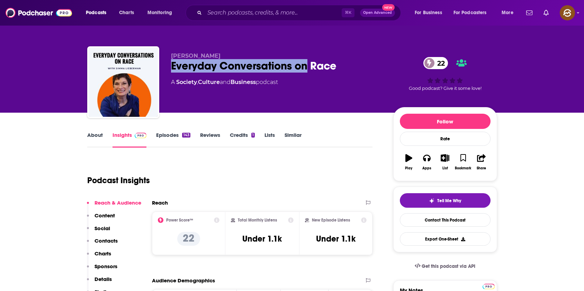
drag, startPoint x: 193, startPoint y: 67, endPoint x: 301, endPoint y: 68, distance: 107.9
copy h2 "Everyday Conversations on"
click at [301, 68] on div "Everyday Conversations on Race 22" at bounding box center [276, 65] width 211 height 13
click at [182, 65] on div "Everyday Conversations on Race 22" at bounding box center [276, 65] width 211 height 13
drag, startPoint x: 182, startPoint y: 65, endPoint x: 322, endPoint y: 65, distance: 140.4
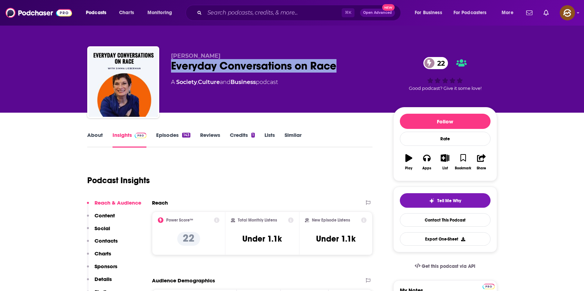
click at [322, 65] on div "Everyday Conversations on Race 22" at bounding box center [276, 65] width 211 height 13
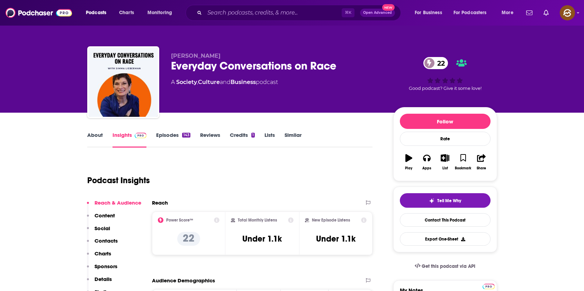
click at [179, 56] on span "Simma Lieberman" at bounding box center [195, 56] width 49 height 7
click at [193, 56] on span "Simma Lieberman" at bounding box center [195, 56] width 49 height 7
click at [185, 56] on span "Simma Lieberman" at bounding box center [195, 56] width 49 height 7
drag, startPoint x: 185, startPoint y: 56, endPoint x: 210, endPoint y: 56, distance: 25.3
copy span "Simma Lieberman"
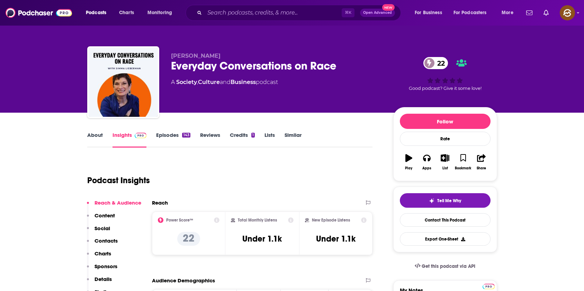
click at [210, 56] on span "Simma Lieberman" at bounding box center [195, 56] width 49 height 7
click at [111, 243] on p "Contacts" at bounding box center [105, 241] width 23 height 7
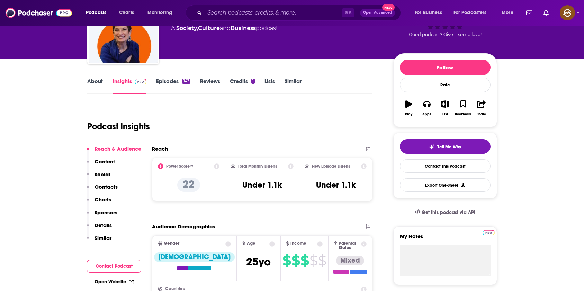
scroll to position [499, 0]
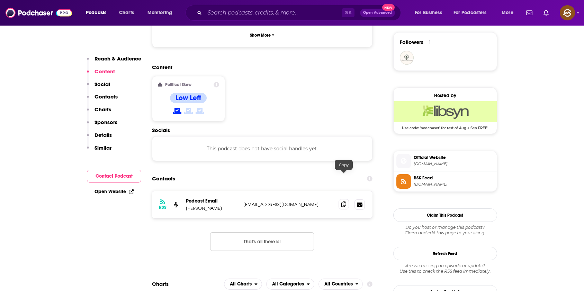
click at [342, 202] on icon at bounding box center [343, 205] width 5 height 6
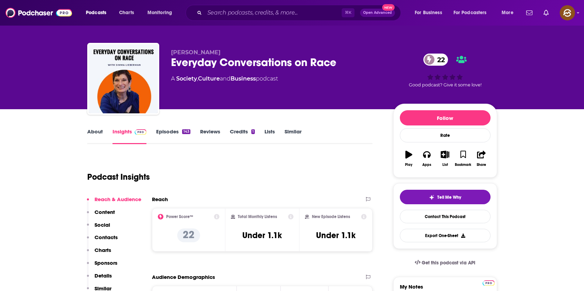
scroll to position [0, 0]
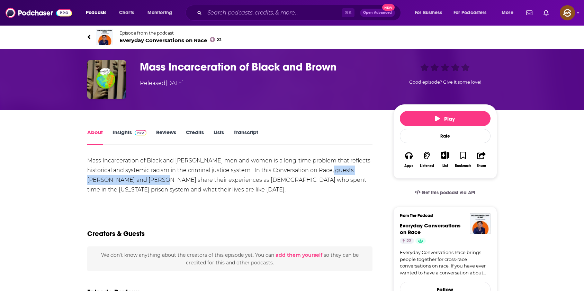
drag, startPoint x: 328, startPoint y: 171, endPoint x: 142, endPoint y: 182, distance: 186.8
copy div "[PERSON_NAME] and [PERSON_NAME]"
click at [142, 182] on div "Mass Incarceration of Black and [PERSON_NAME] men and women is a long-time prob…" at bounding box center [229, 175] width 285 height 39
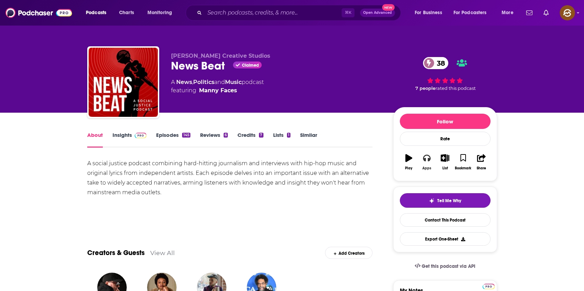
click at [424, 164] on button "Apps" at bounding box center [427, 162] width 18 height 25
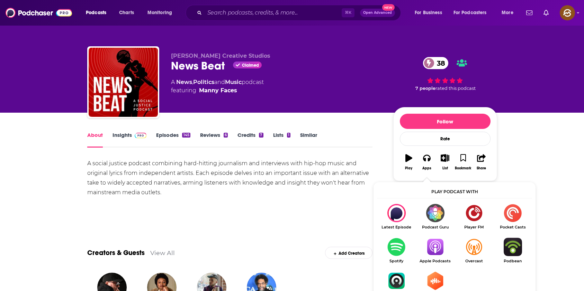
click at [437, 253] on img "Show Listen On dropdown" at bounding box center [434, 247] width 39 height 18
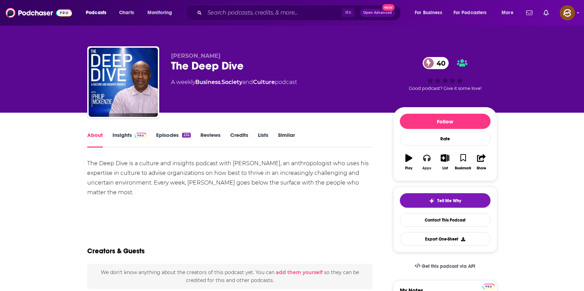
click at [422, 157] on button "Apps" at bounding box center [427, 162] width 18 height 25
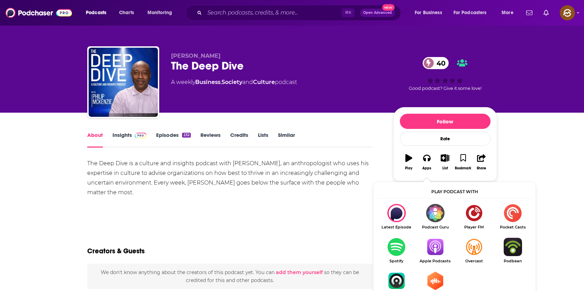
click at [431, 253] on img "Show Listen On dropdown" at bounding box center [434, 247] width 39 height 18
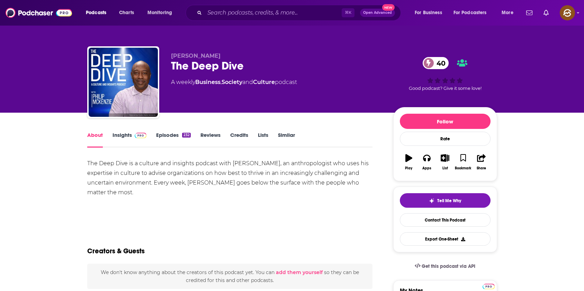
click at [180, 66] on div "The Deep Dive 40" at bounding box center [276, 65] width 211 height 13
drag, startPoint x: 180, startPoint y: 66, endPoint x: 228, endPoint y: 65, distance: 48.4
copy h1 "The Deep Dive"
click at [228, 65] on div "The Deep Dive 40" at bounding box center [276, 65] width 211 height 13
click at [205, 56] on span "[PERSON_NAME]" at bounding box center [195, 56] width 49 height 7
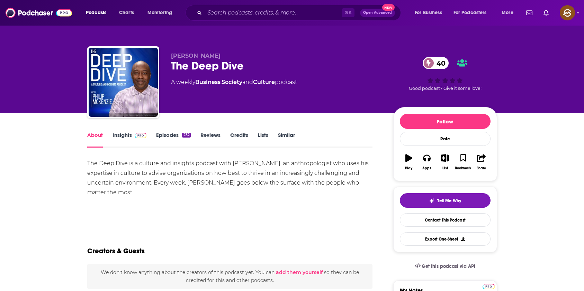
drag, startPoint x: 205, startPoint y: 56, endPoint x: 172, endPoint y: 58, distance: 32.9
copy span "[PERSON_NAME]"
click at [172, 58] on span "Philip McKenzie" at bounding box center [195, 56] width 49 height 7
click at [121, 144] on link "Insights" at bounding box center [129, 140] width 34 height 16
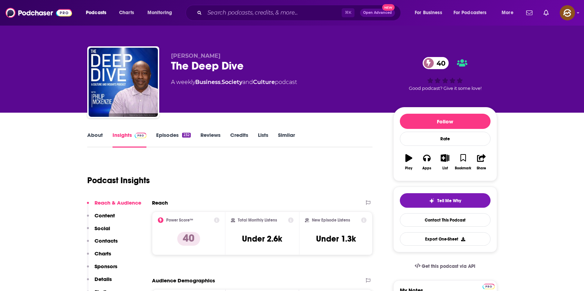
click at [114, 245] on button "Contacts" at bounding box center [102, 244] width 31 height 13
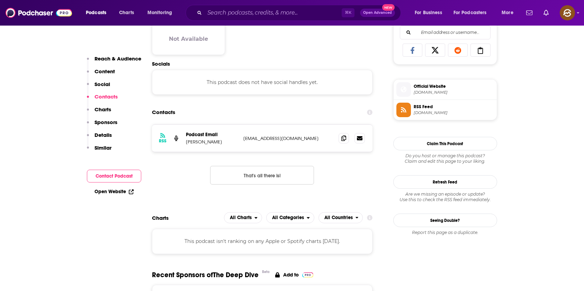
scroll to position [462, 0]
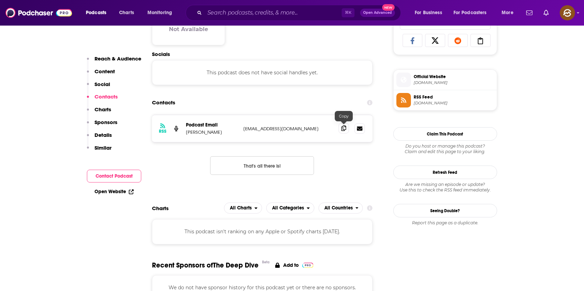
click at [343, 127] on icon at bounding box center [343, 129] width 5 height 6
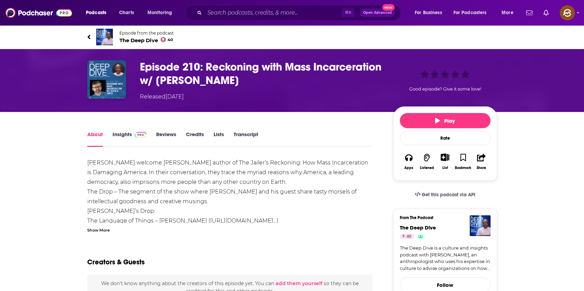
click at [239, 80] on h1 "Episode 210: Reckoning with Mass Incarceration w/ [PERSON_NAME]" at bounding box center [261, 73] width 242 height 27
drag, startPoint x: 239, startPoint y: 80, endPoint x: 273, endPoint y: 79, distance: 33.9
copy h1 "[PERSON_NAME]"
click at [273, 79] on h1 "Episode 210: Reckoning with Mass Incarceration w/ [PERSON_NAME]" at bounding box center [261, 73] width 242 height 27
